Goal: Transaction & Acquisition: Purchase product/service

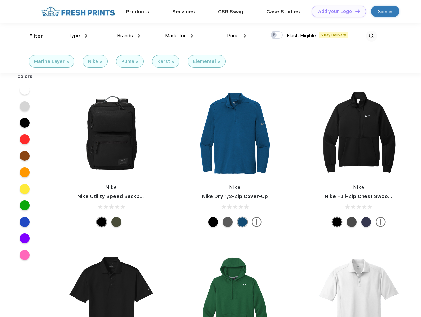
scroll to position [0, 0]
click at [336, 11] on link "Add your Logo Design Tool" at bounding box center [338, 12] width 54 height 12
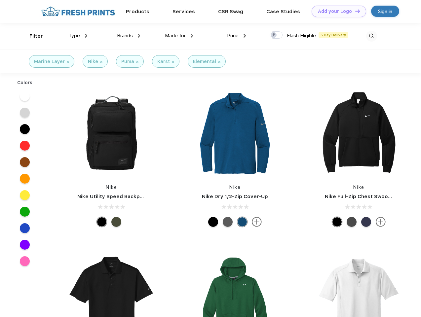
click at [0, 0] on div "Design Tool" at bounding box center [0, 0] width 0 height 0
click at [354, 11] on link "Add your Logo Design Tool" at bounding box center [338, 12] width 54 height 12
click at [32, 36] on div "Filter" at bounding box center [36, 36] width 14 height 8
click at [78, 36] on span "Type" at bounding box center [74, 36] width 12 height 6
click at [128, 36] on span "Brands" at bounding box center [125, 36] width 16 height 6
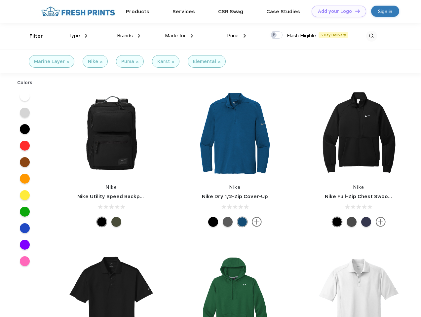
click at [179, 36] on span "Made for" at bounding box center [175, 36] width 21 height 6
click at [236, 36] on span "Price" at bounding box center [233, 36] width 12 height 6
click at [276, 35] on div at bounding box center [275, 34] width 13 height 7
click at [274, 35] on input "checkbox" at bounding box center [271, 33] width 4 height 4
click at [371, 36] on img at bounding box center [371, 36] width 11 height 11
